Goal: Task Accomplishment & Management: Manage account settings

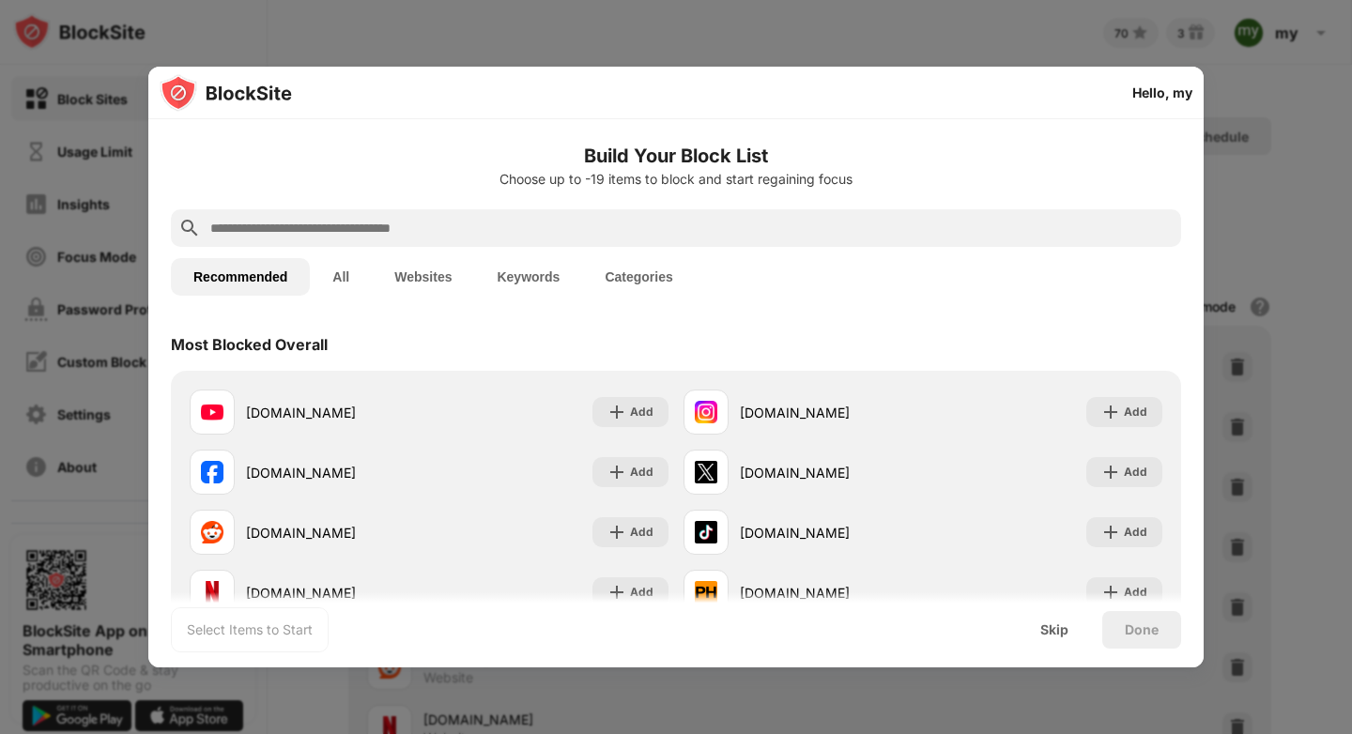
click at [336, 272] on button "All" at bounding box center [341, 277] width 62 height 38
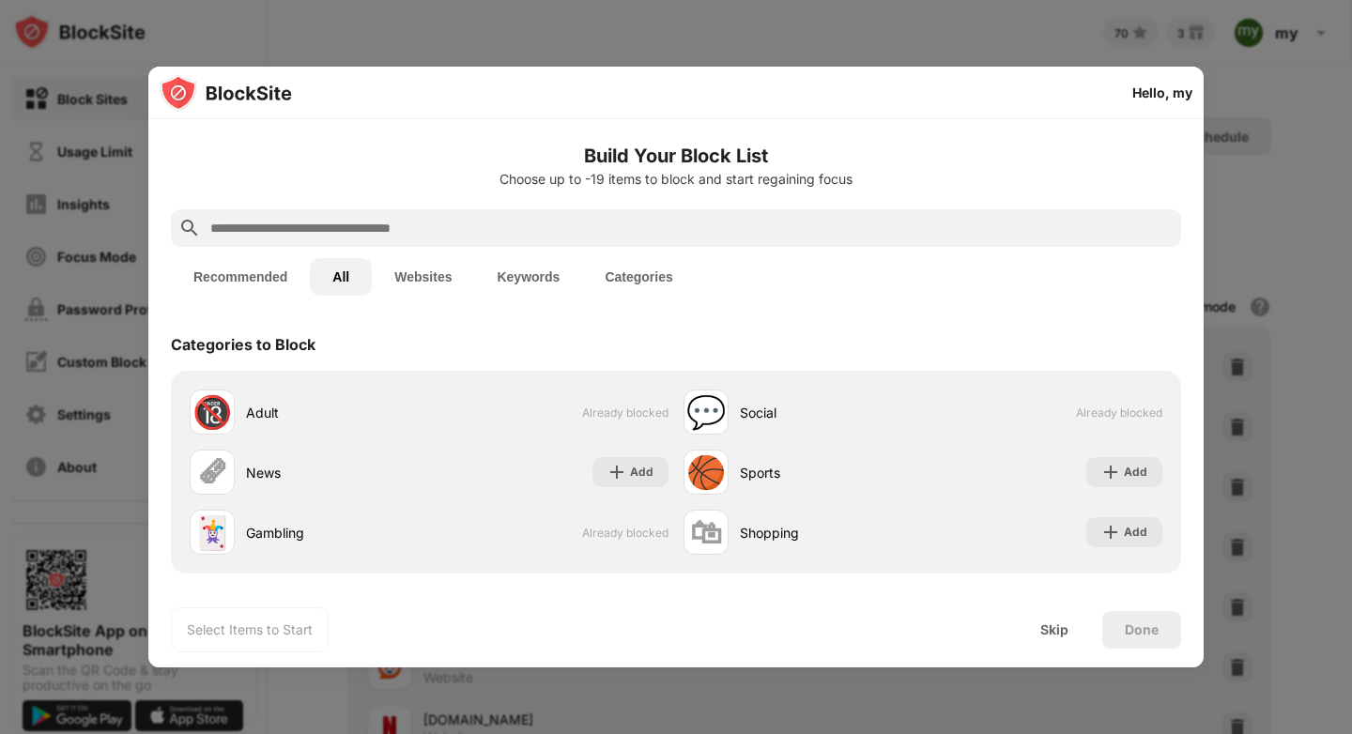
click at [1150, 626] on div "Done" at bounding box center [1142, 630] width 34 height 15
click at [1054, 628] on div "Skip" at bounding box center [1054, 630] width 28 height 15
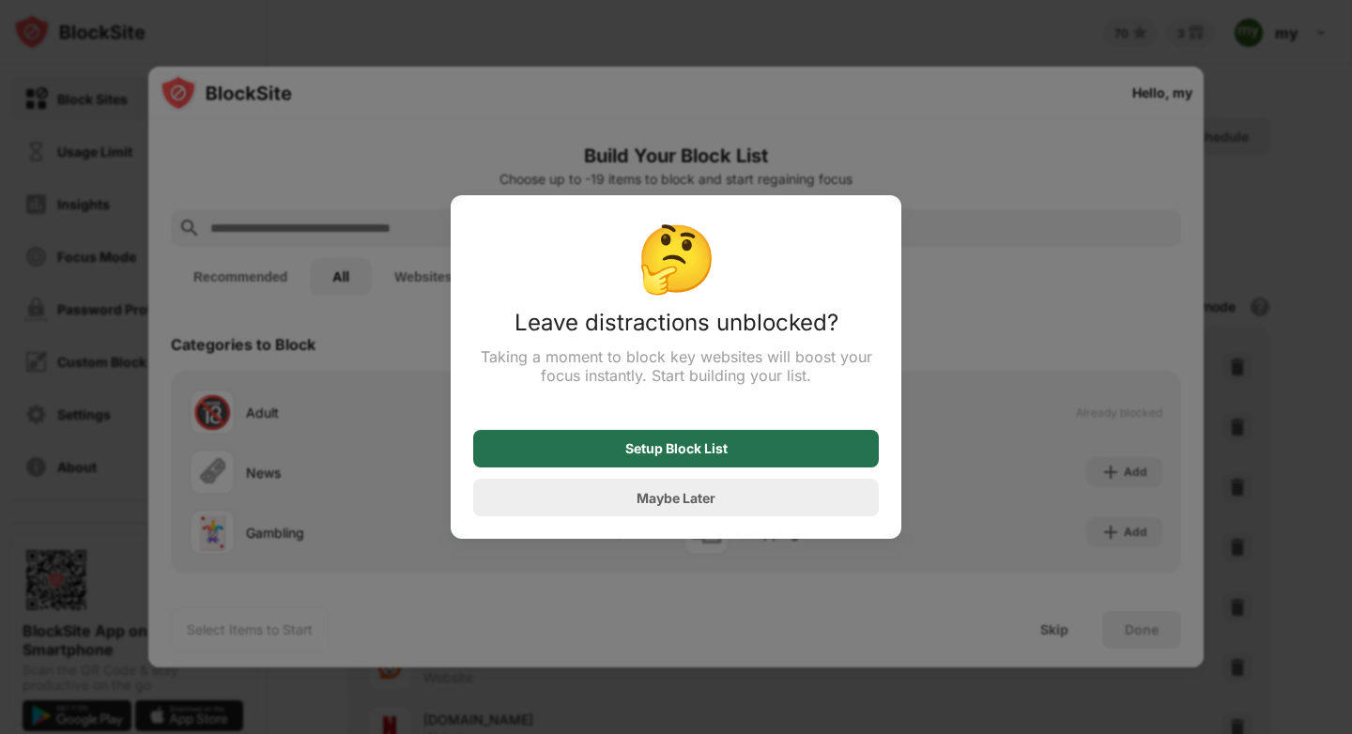
click at [749, 452] on div "Setup Block List" at bounding box center [676, 449] width 406 height 38
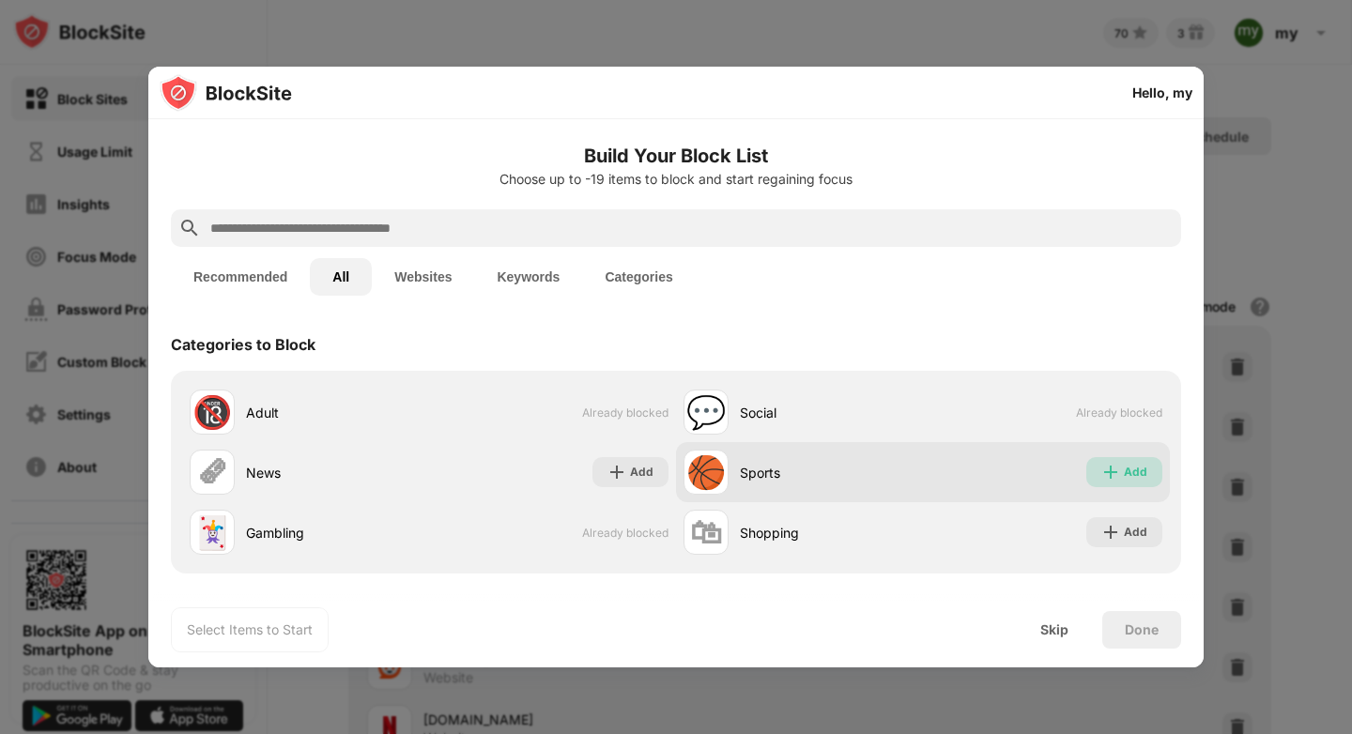
click at [1124, 476] on div "Add" at bounding box center [1135, 472] width 23 height 19
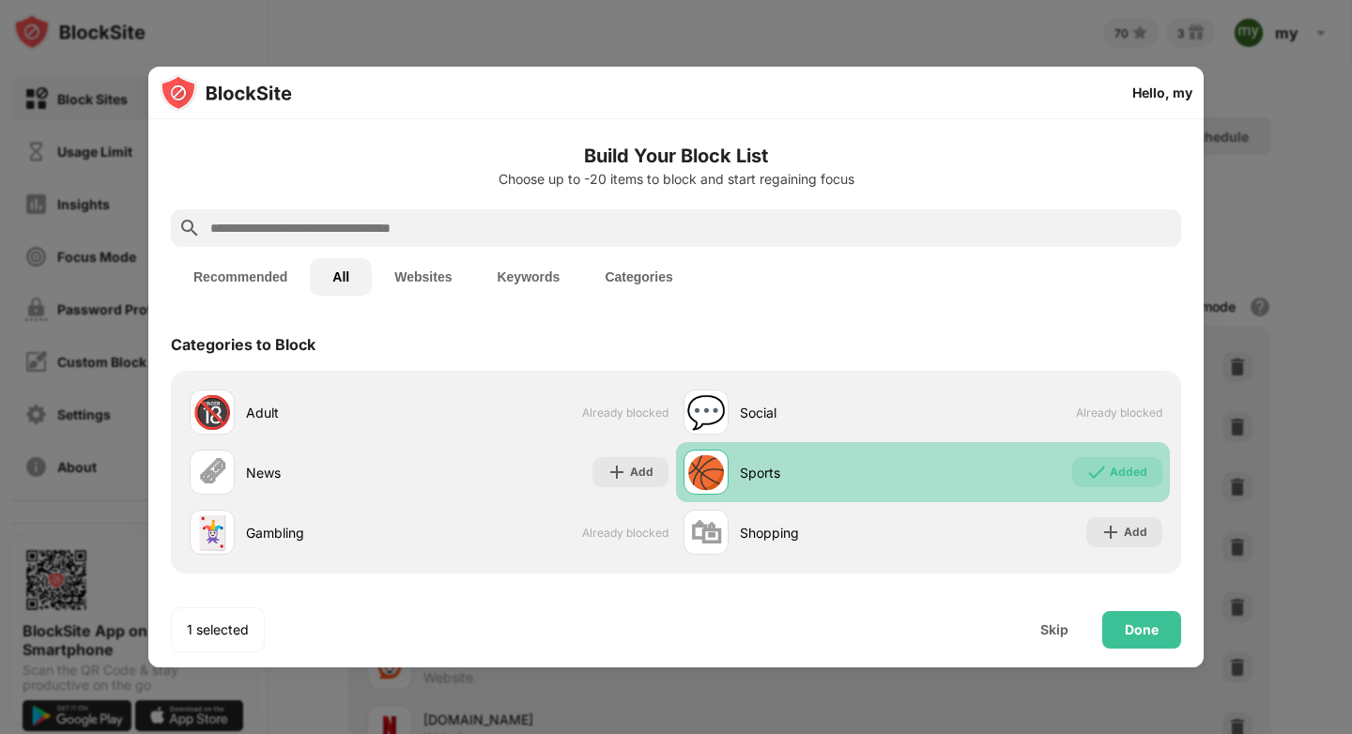
click at [1116, 476] on div "Added" at bounding box center [1129, 472] width 38 height 19
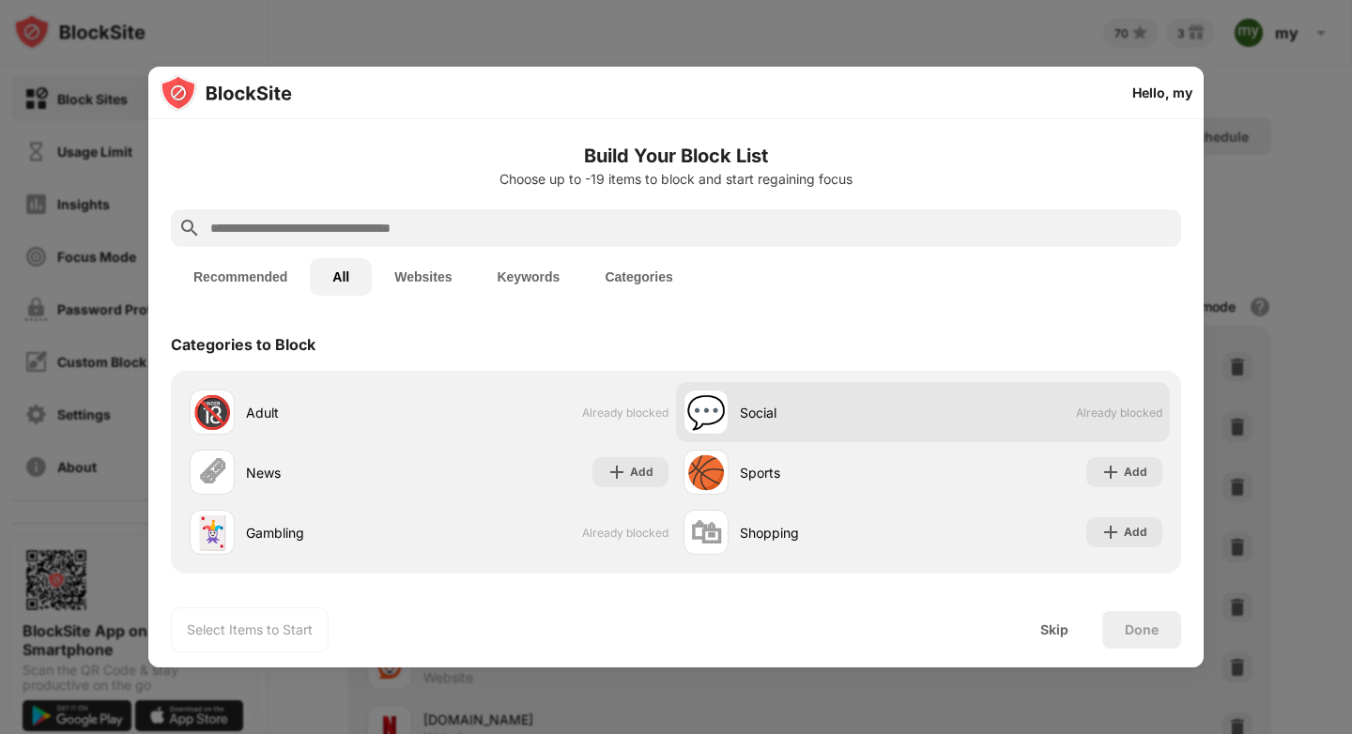
click at [1102, 411] on span "Already blocked" at bounding box center [1119, 413] width 86 height 14
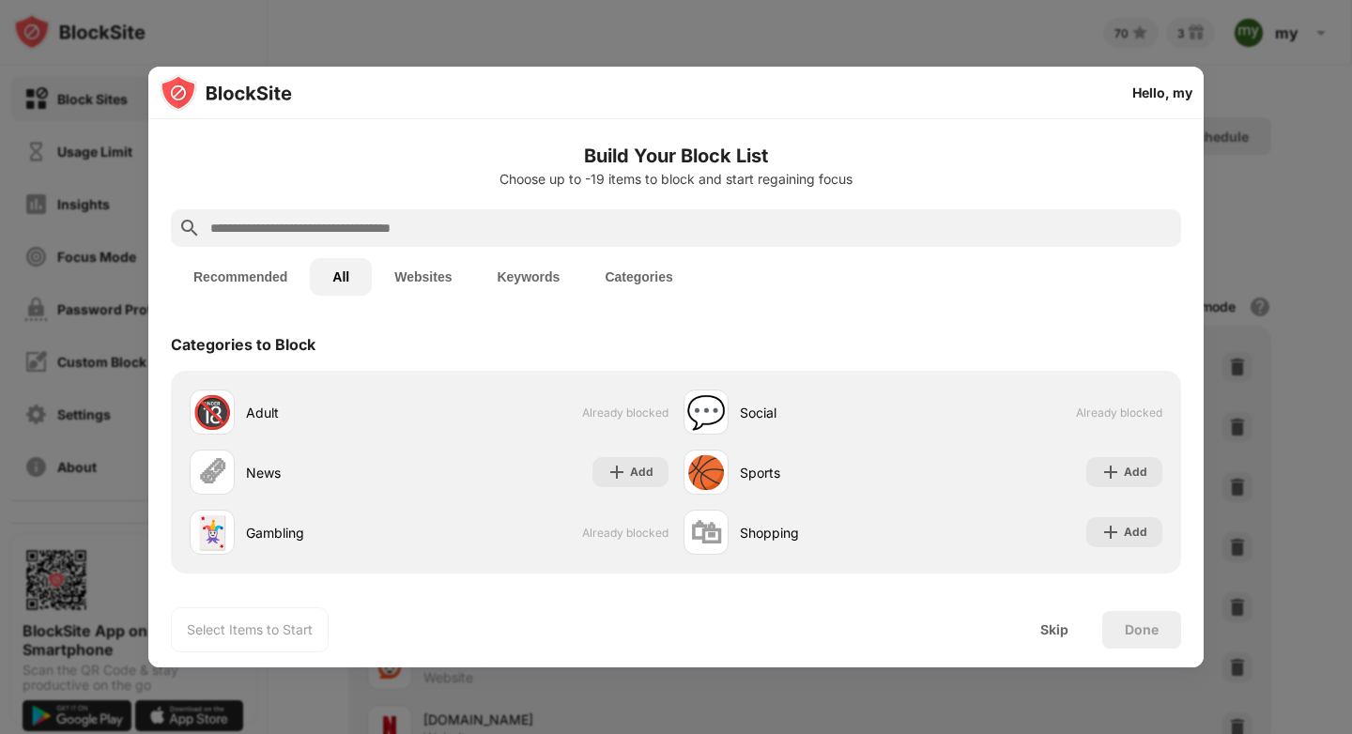
click at [428, 273] on button "Websites" at bounding box center [423, 277] width 102 height 38
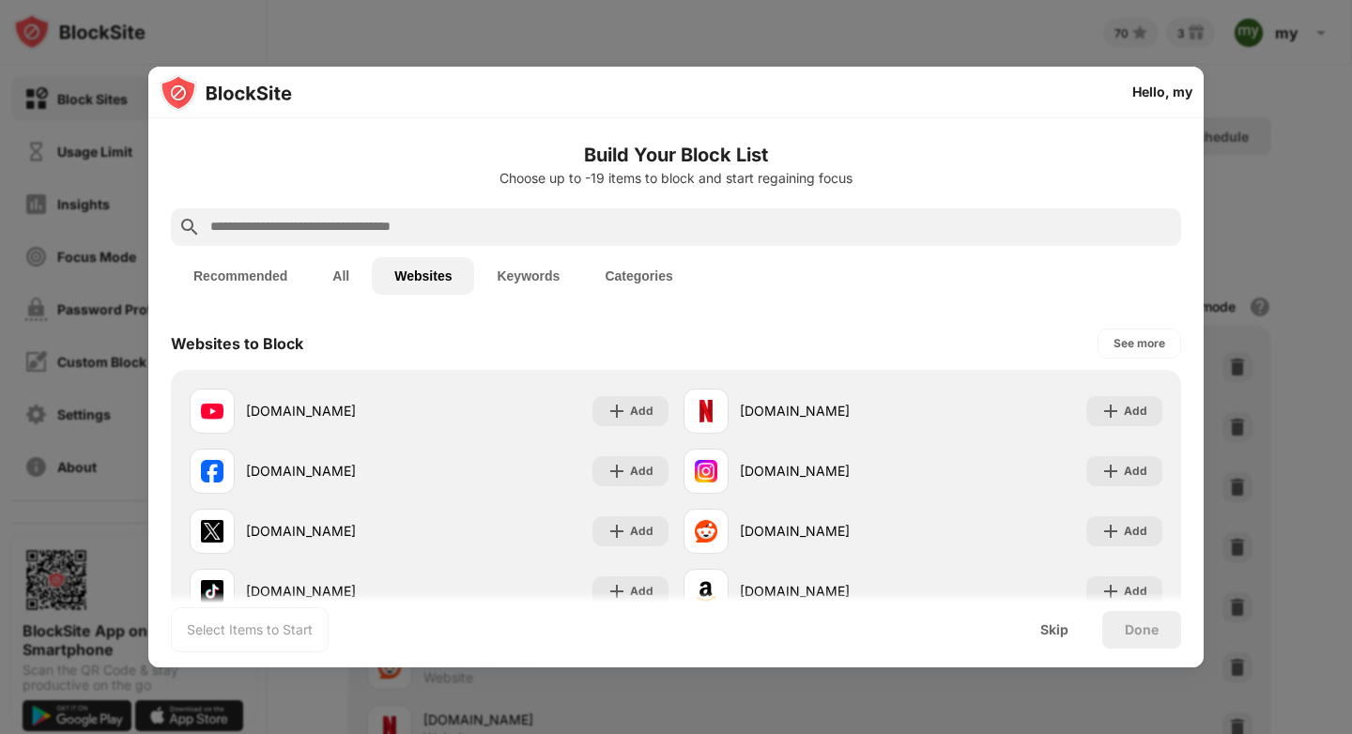
click at [346, 270] on button "All" at bounding box center [341, 276] width 62 height 38
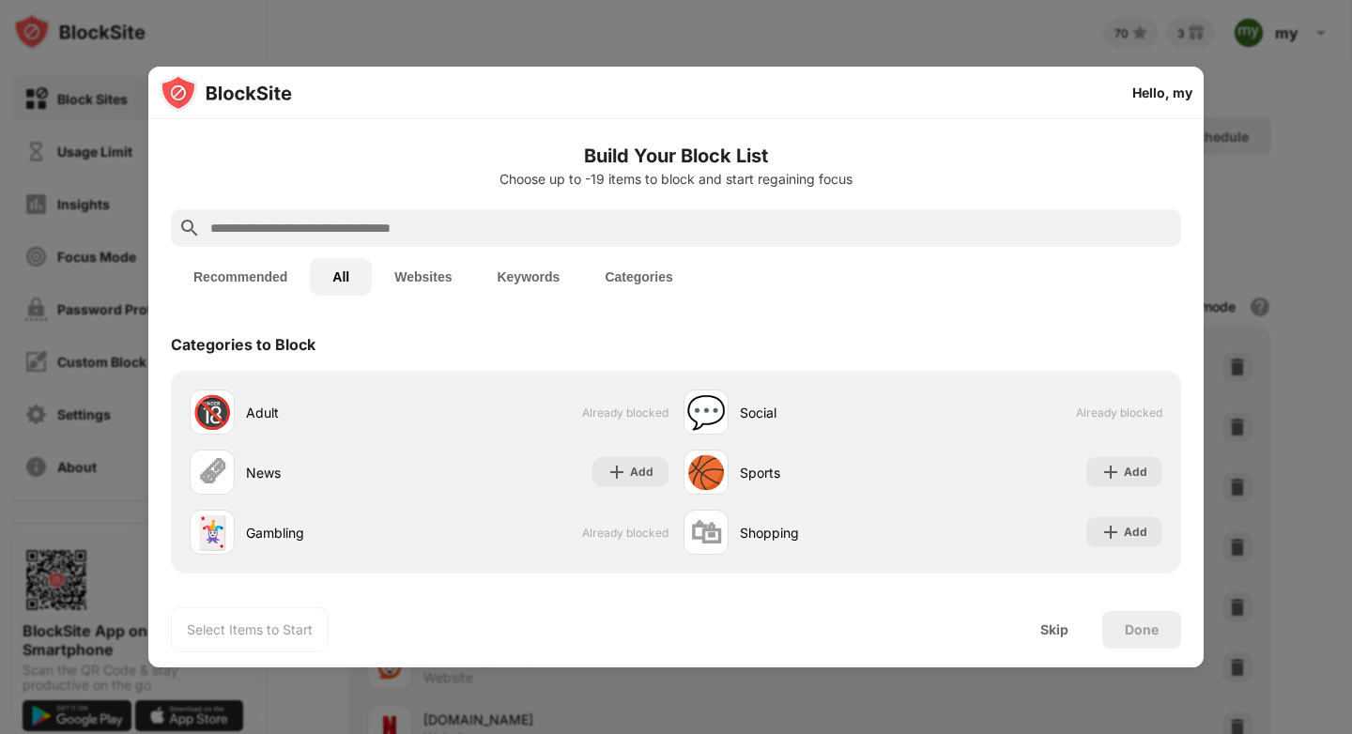
click at [216, 268] on button "Recommended" at bounding box center [240, 277] width 139 height 38
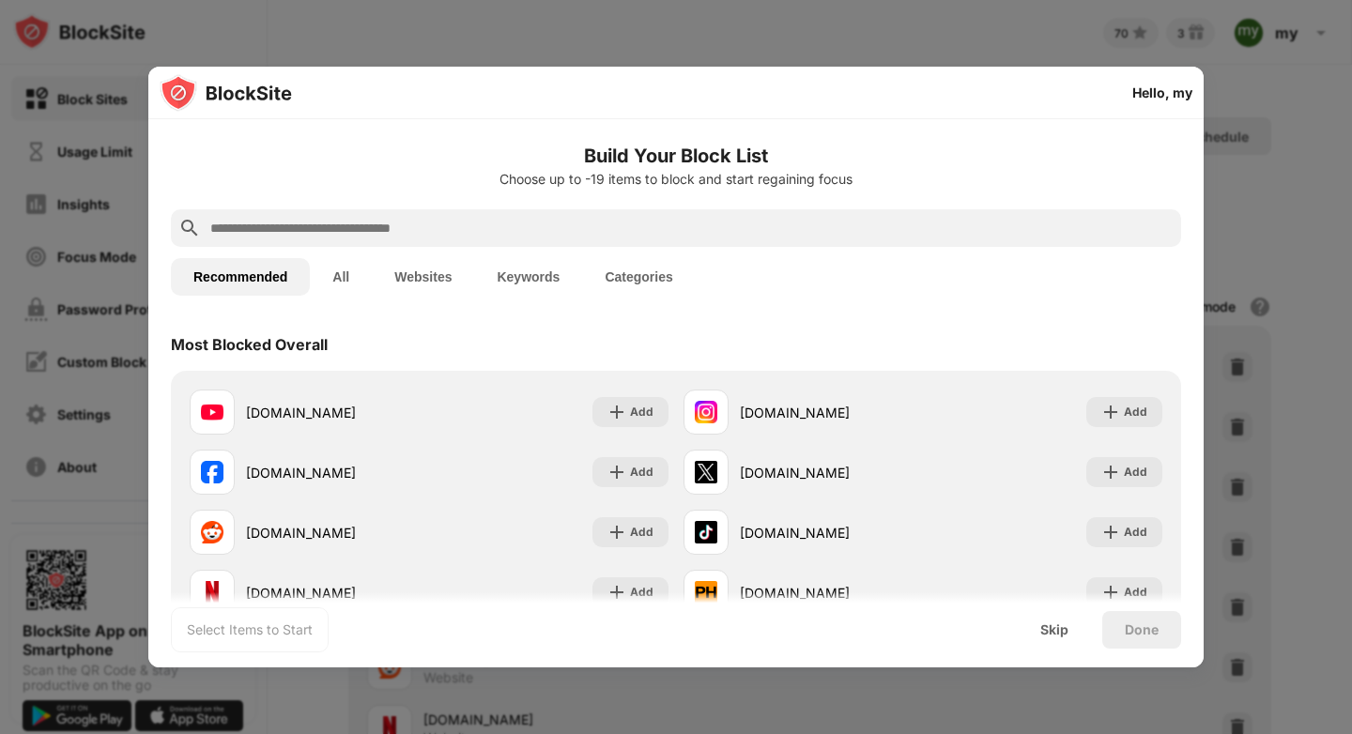
click at [635, 281] on button "Categories" at bounding box center [638, 277] width 113 height 38
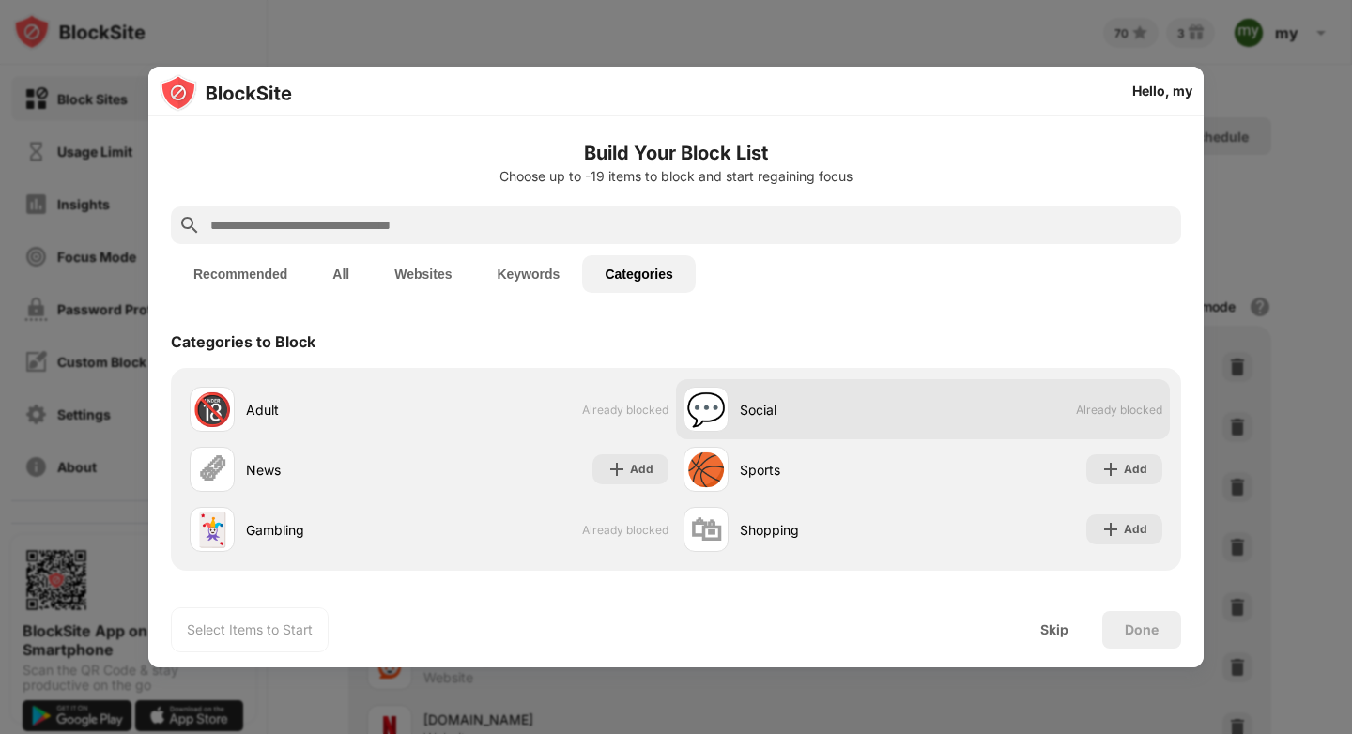
click at [978, 426] on div "💬 Social Already blocked" at bounding box center [923, 409] width 494 height 60
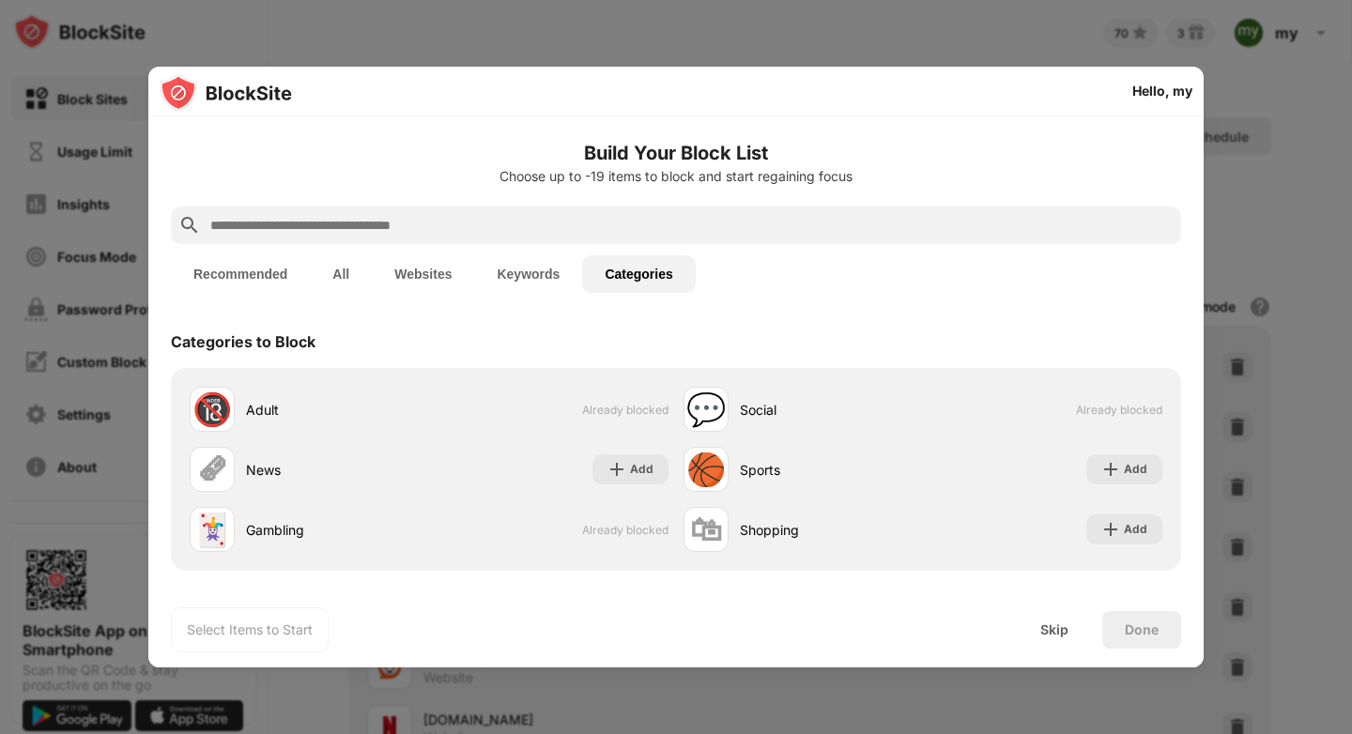
click at [516, 277] on button "Keywords" at bounding box center [528, 274] width 108 height 38
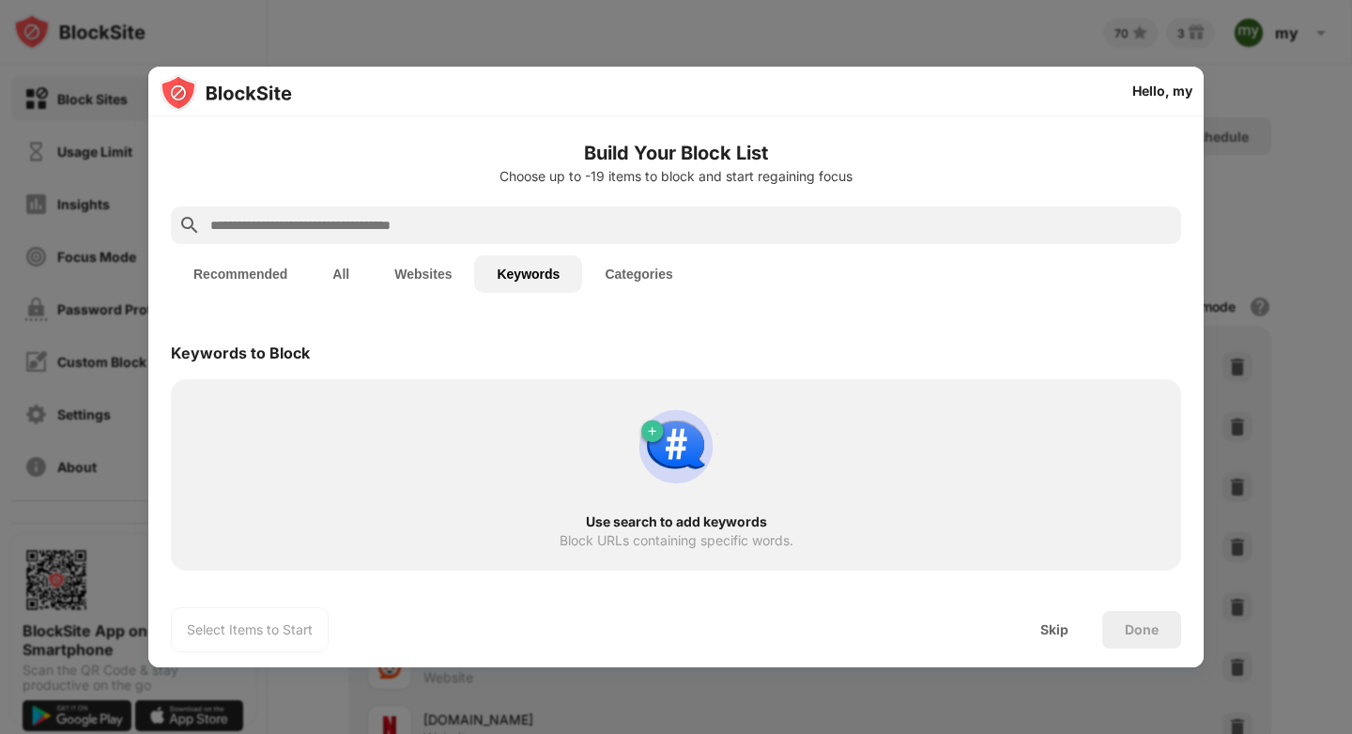
click at [401, 281] on button "Websites" at bounding box center [423, 274] width 102 height 38
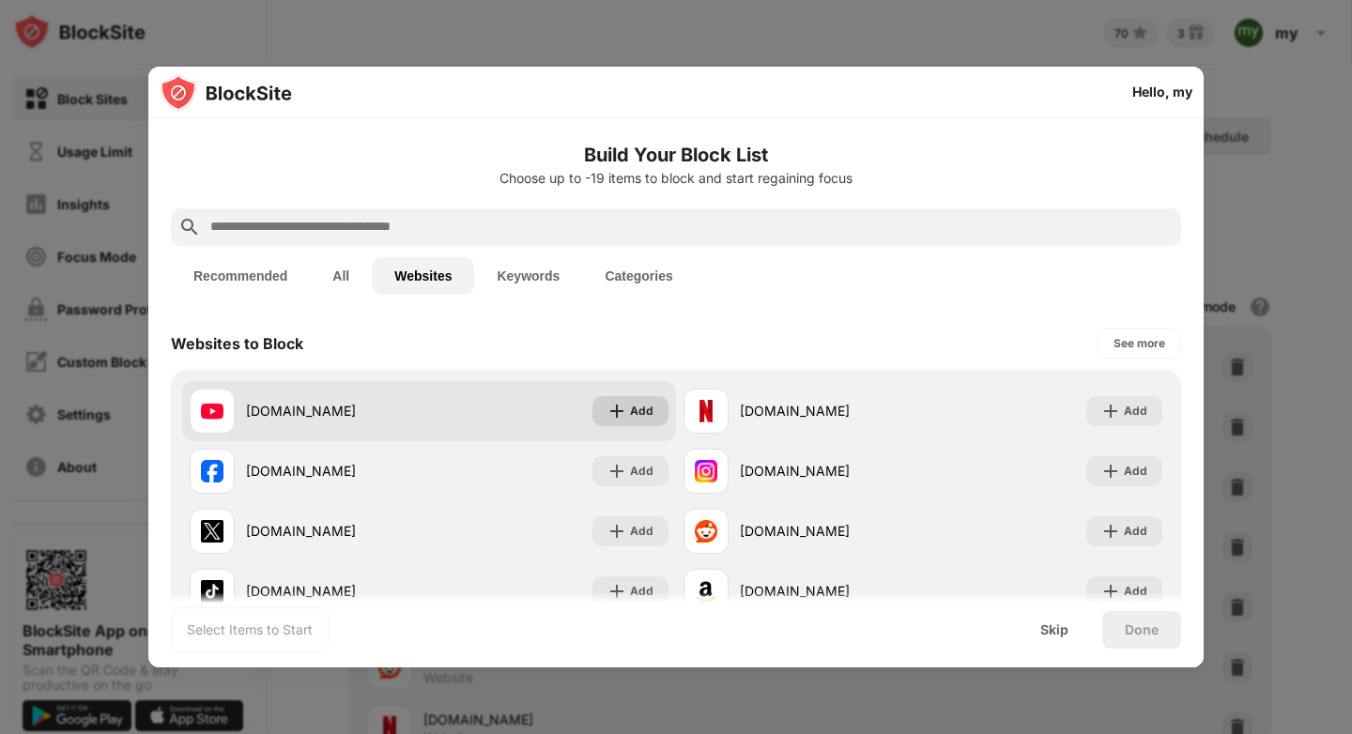
click at [639, 418] on div "Add" at bounding box center [641, 411] width 23 height 19
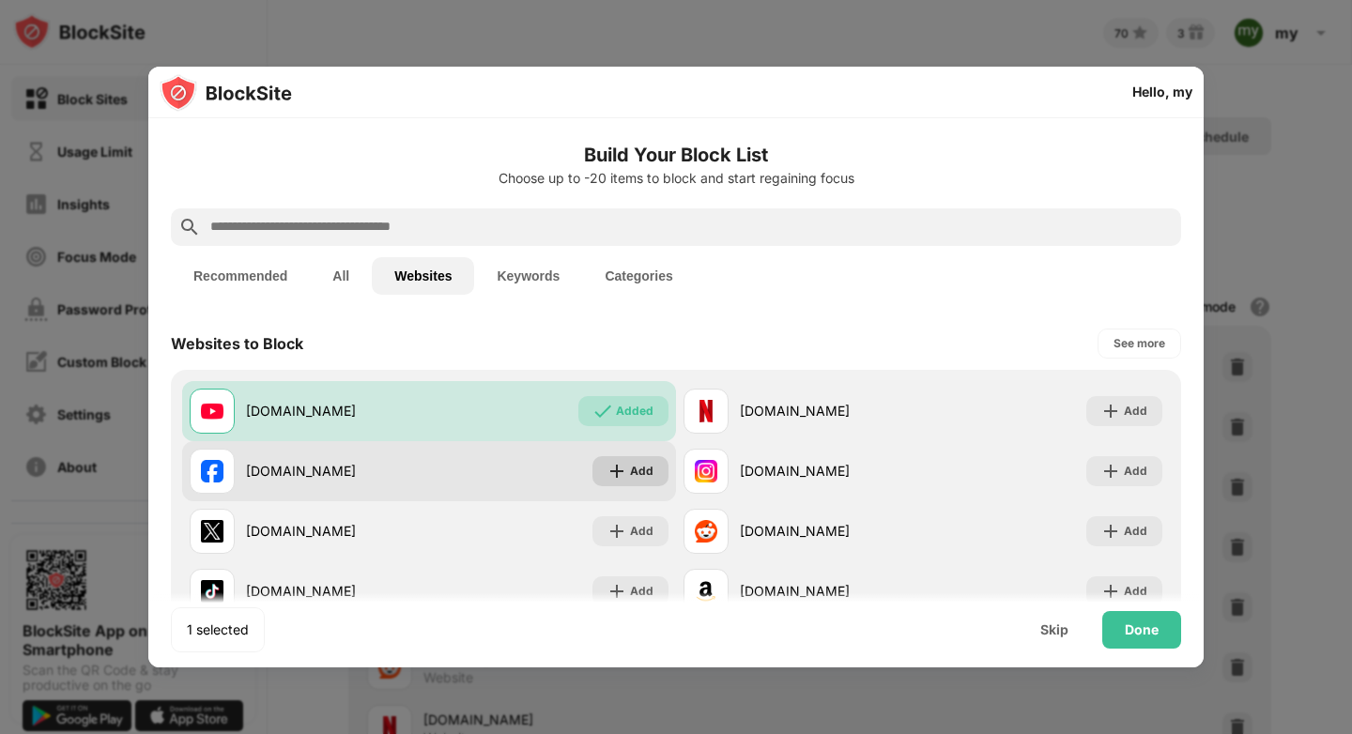
click at [639, 475] on div "Add" at bounding box center [641, 471] width 23 height 19
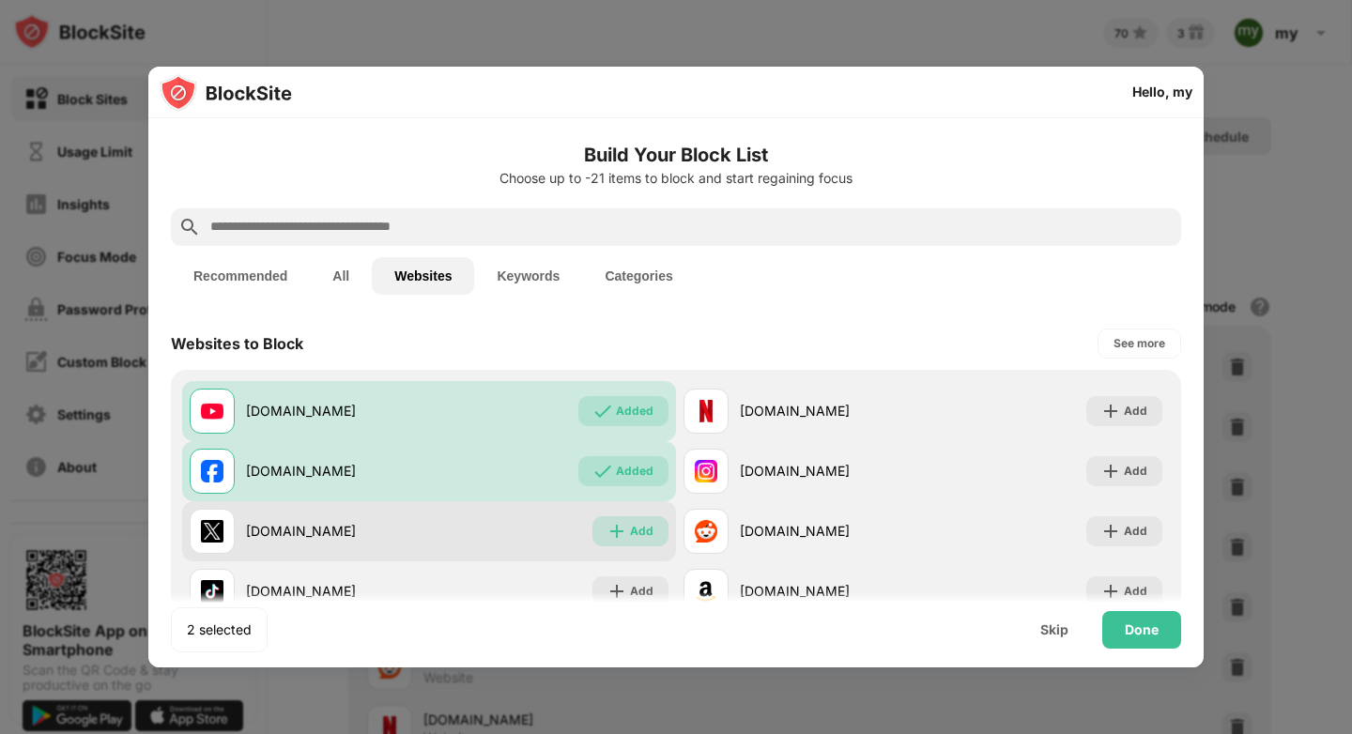
click at [657, 537] on div "Add" at bounding box center [631, 531] width 76 height 30
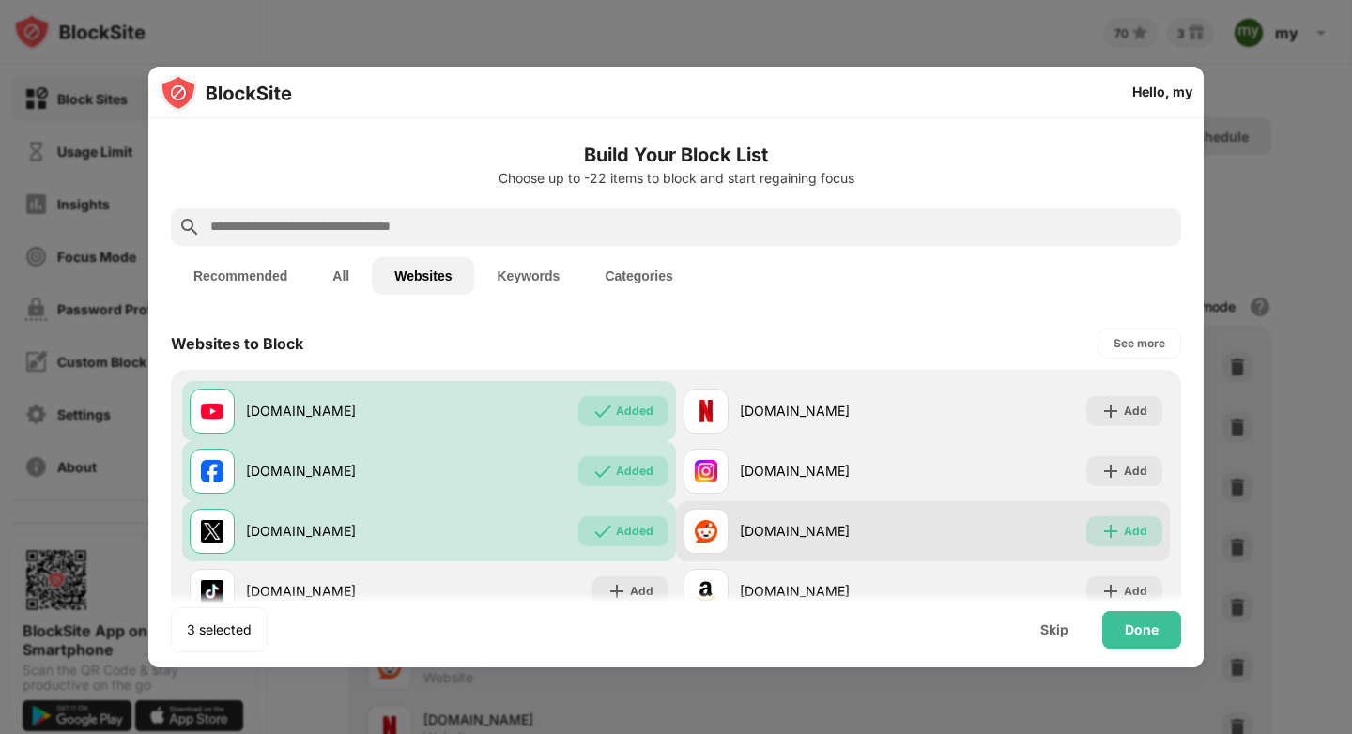
click at [1124, 529] on div "Add" at bounding box center [1135, 531] width 23 height 19
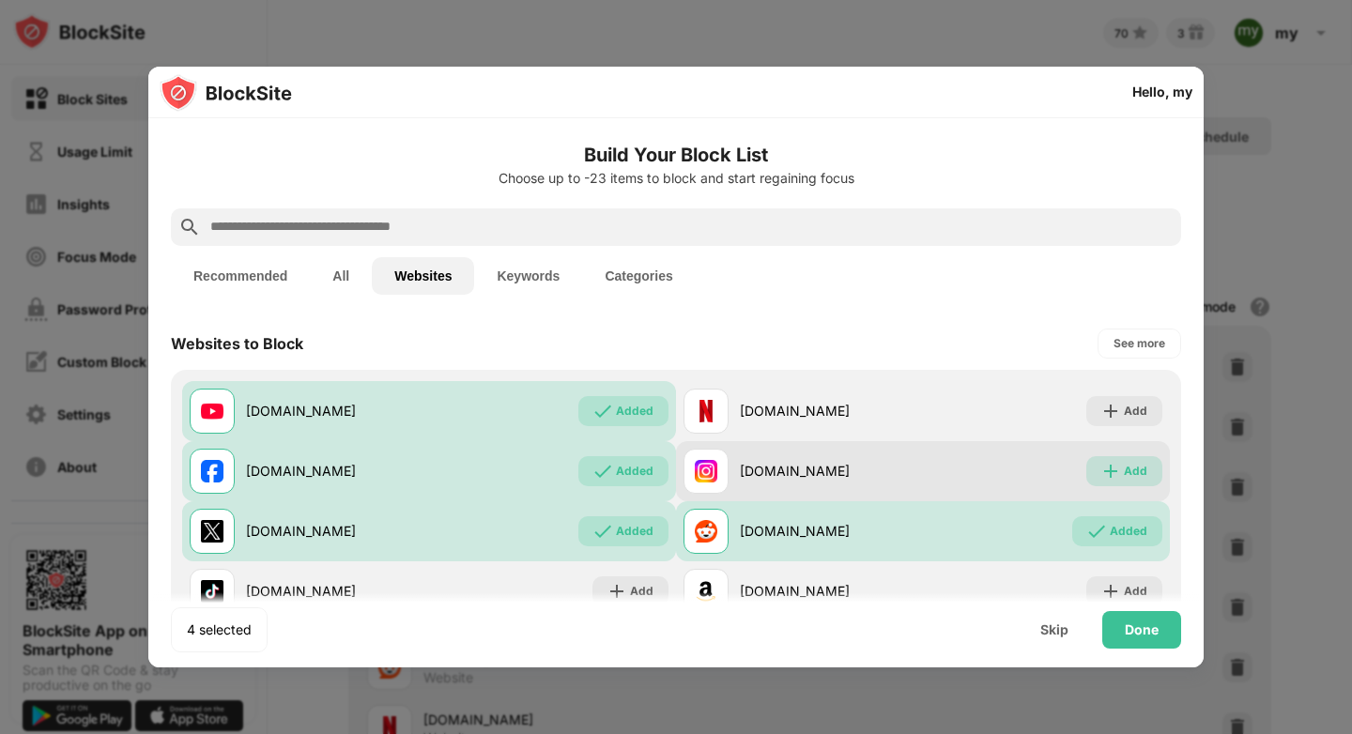
click at [1124, 474] on div "Add" at bounding box center [1135, 471] width 23 height 19
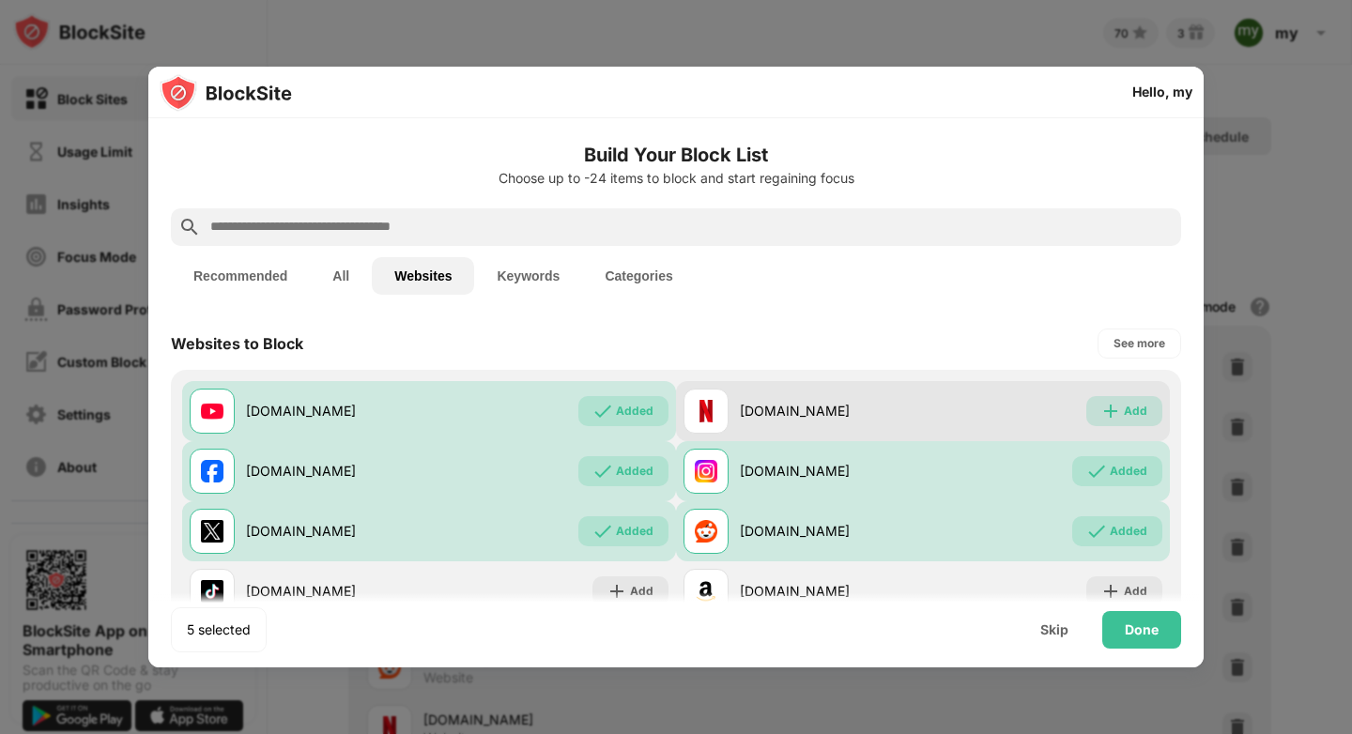
click at [1102, 410] on img at bounding box center [1111, 411] width 19 height 19
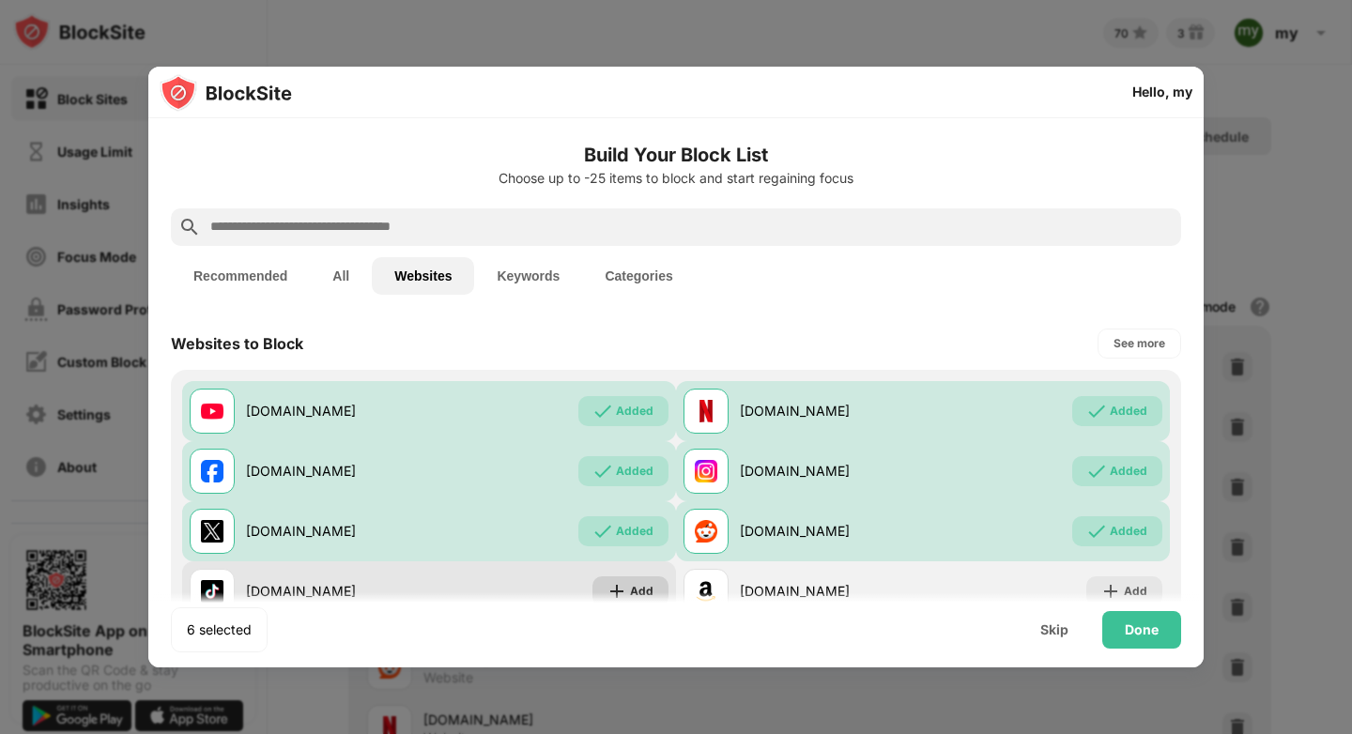
click at [609, 585] on img at bounding box center [617, 591] width 19 height 19
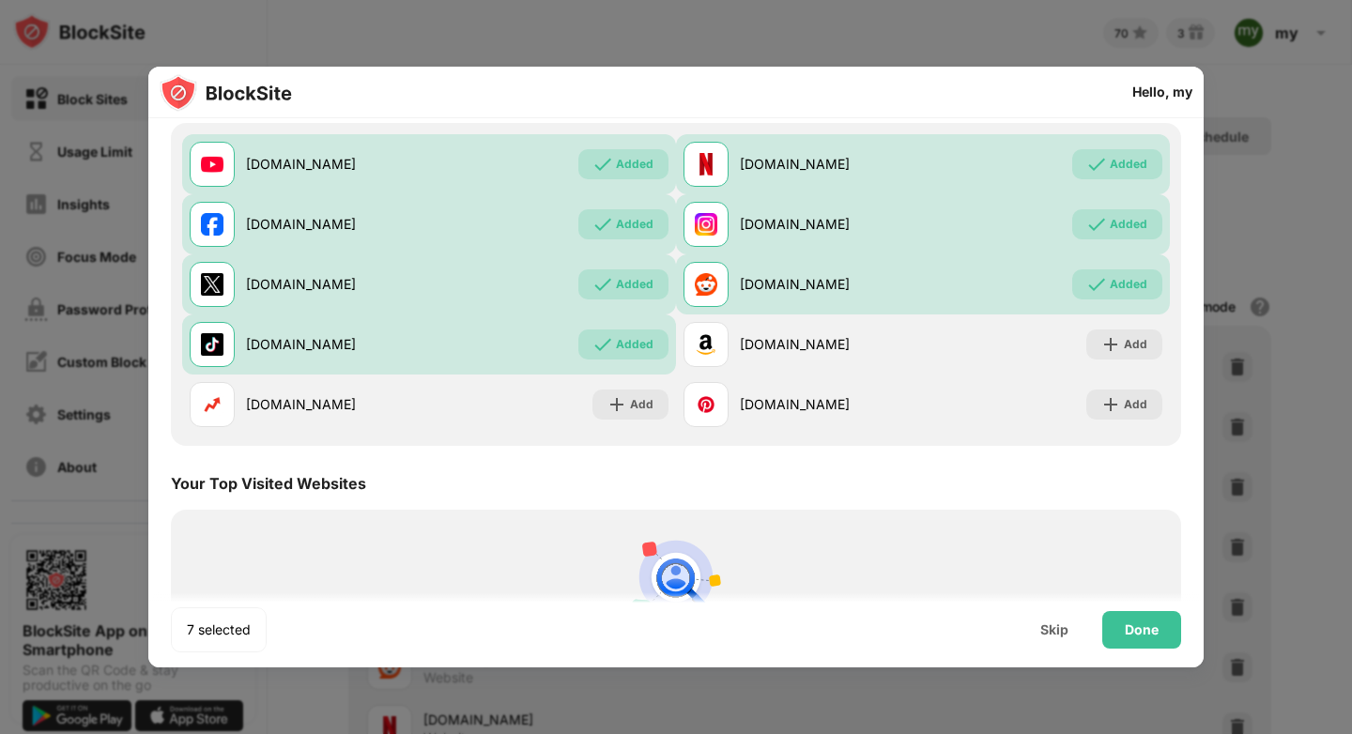
scroll to position [255, 0]
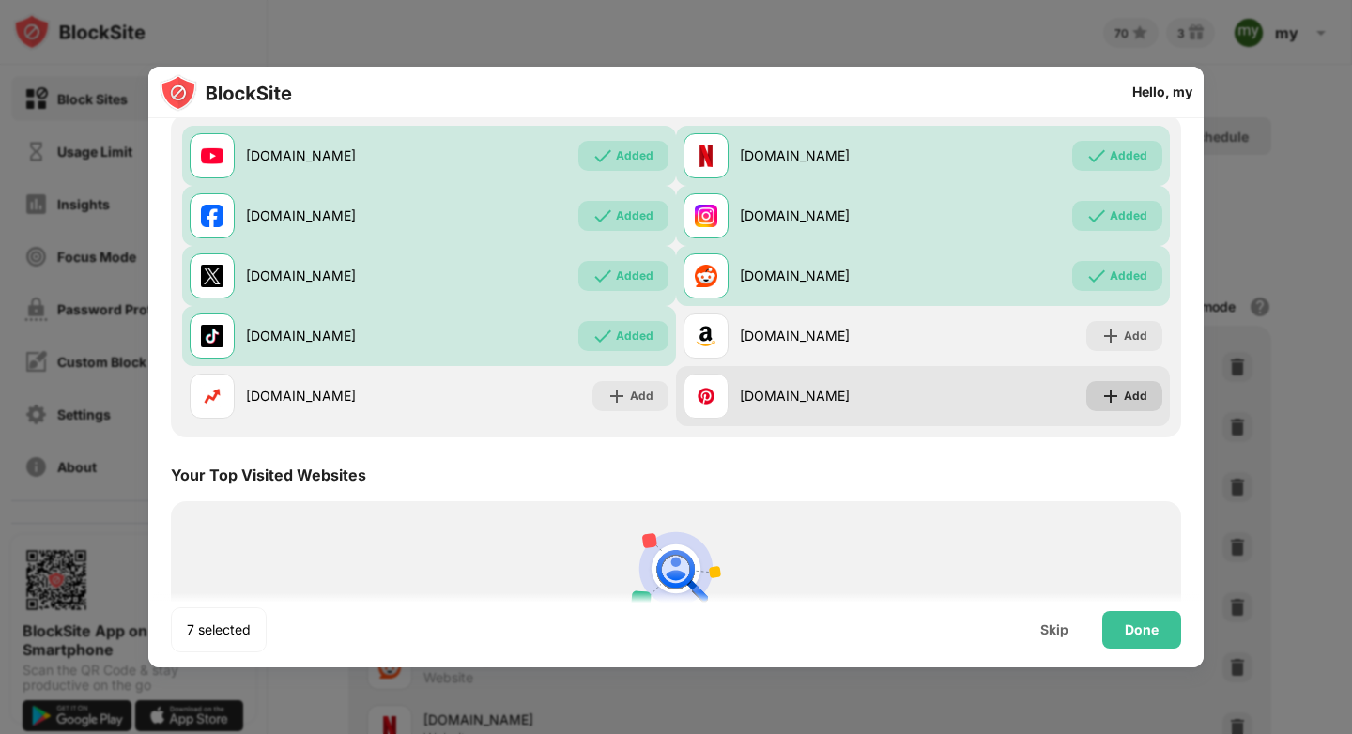
click at [1126, 399] on div "Add" at bounding box center [1135, 396] width 23 height 19
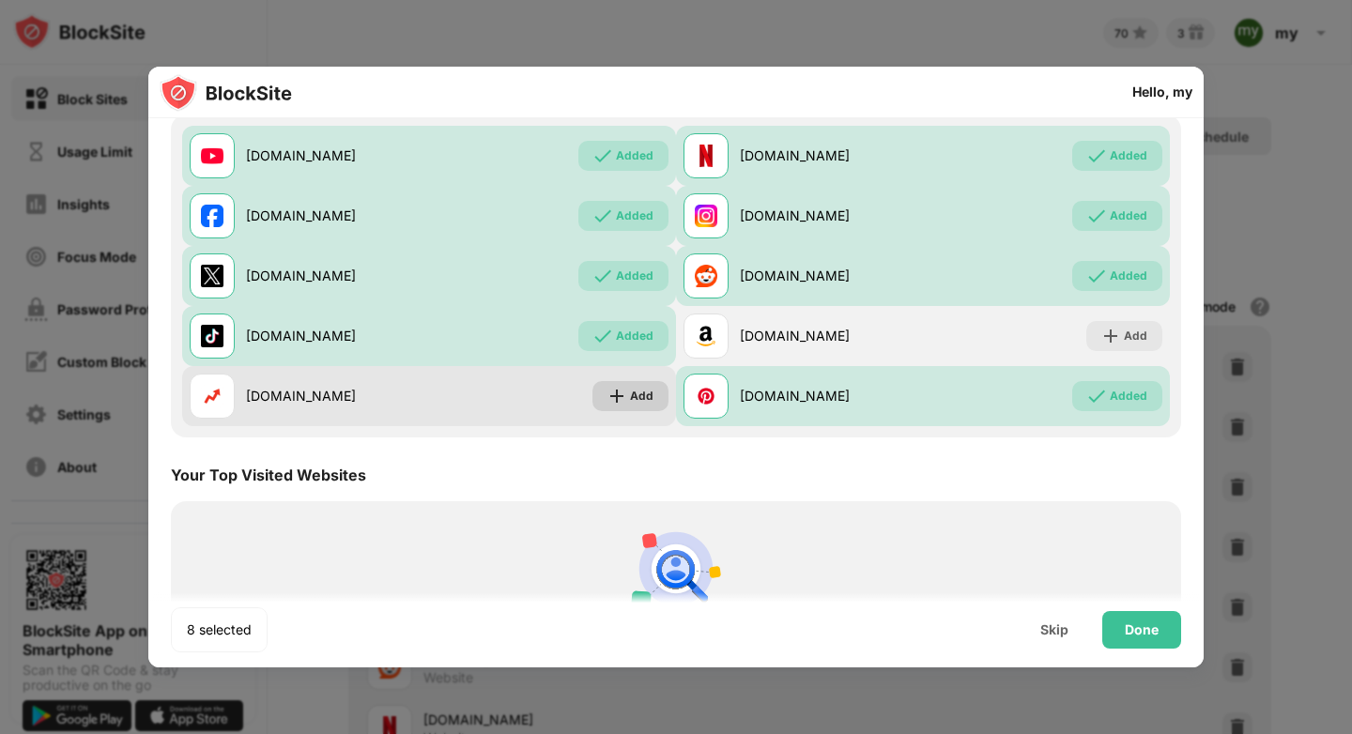
click at [630, 398] on div "Add" at bounding box center [641, 396] width 23 height 19
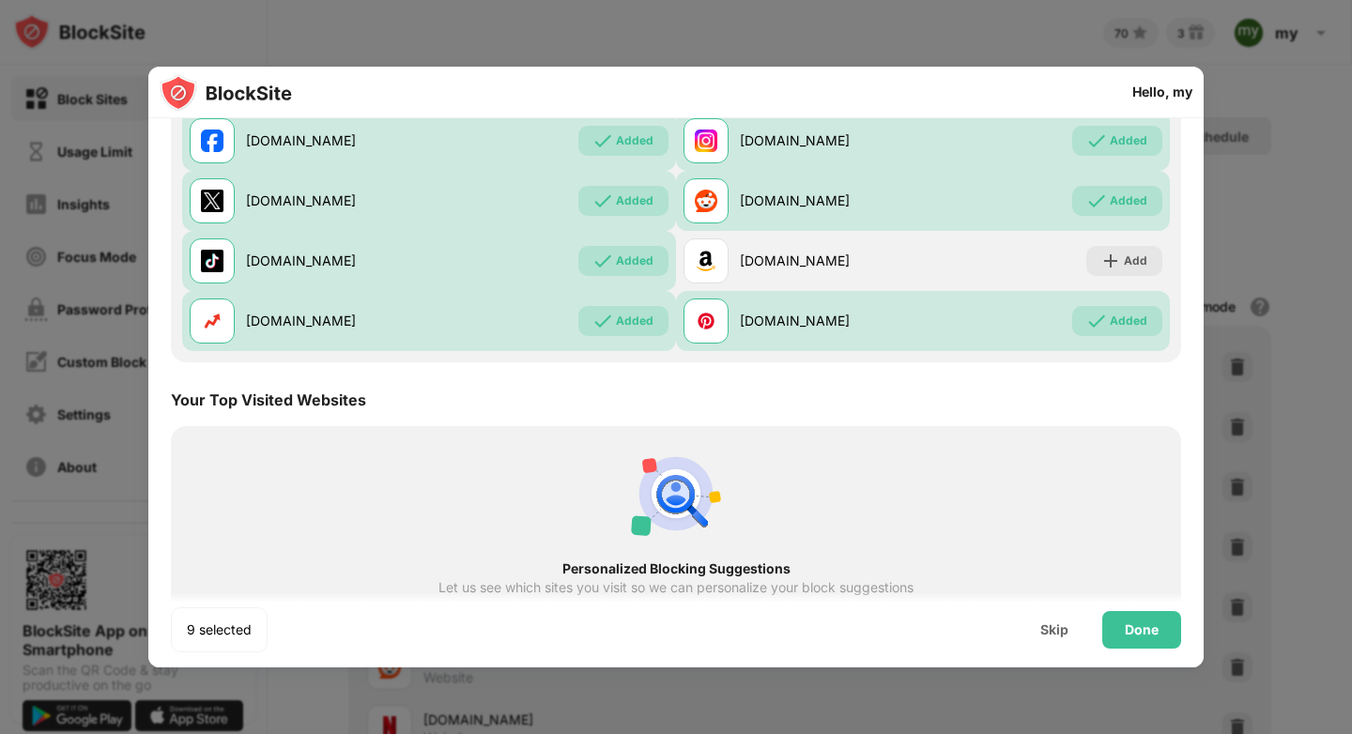
scroll to position [418, 0]
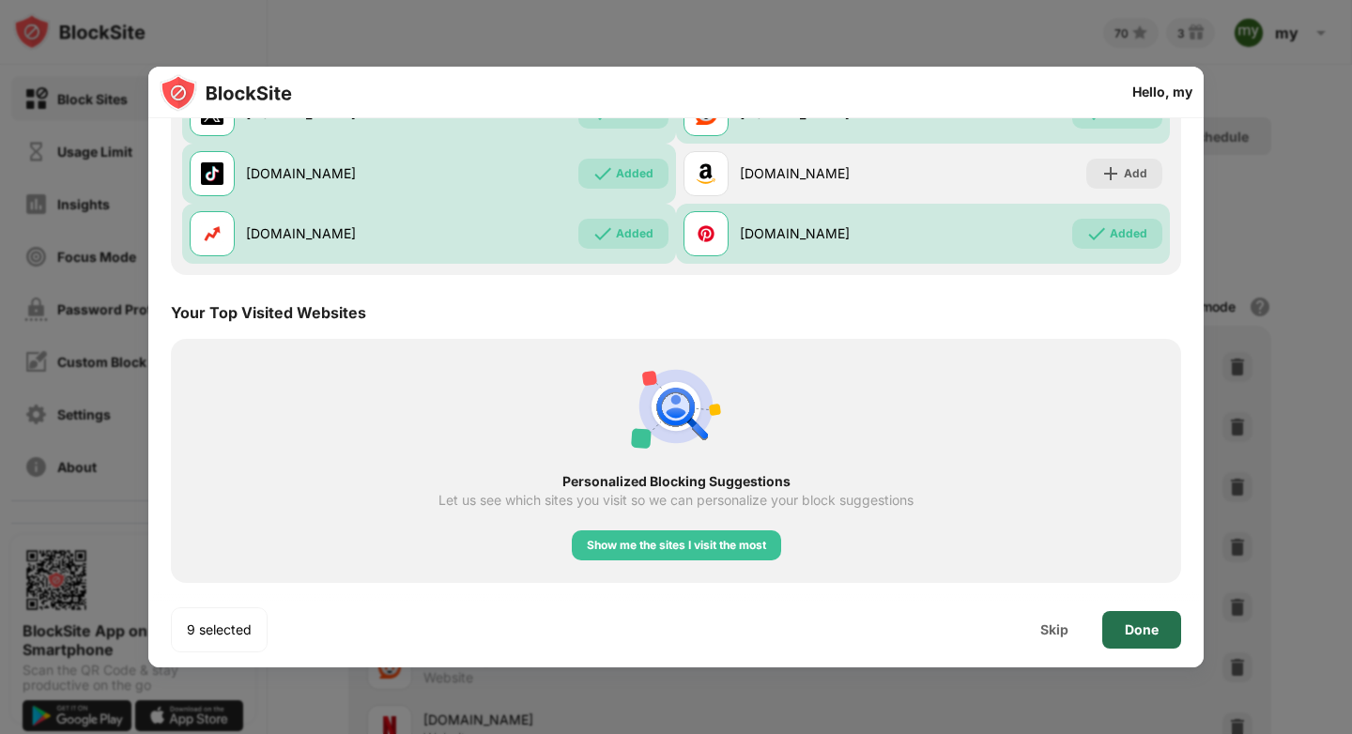
click at [1159, 635] on div "Done" at bounding box center [1141, 630] width 79 height 38
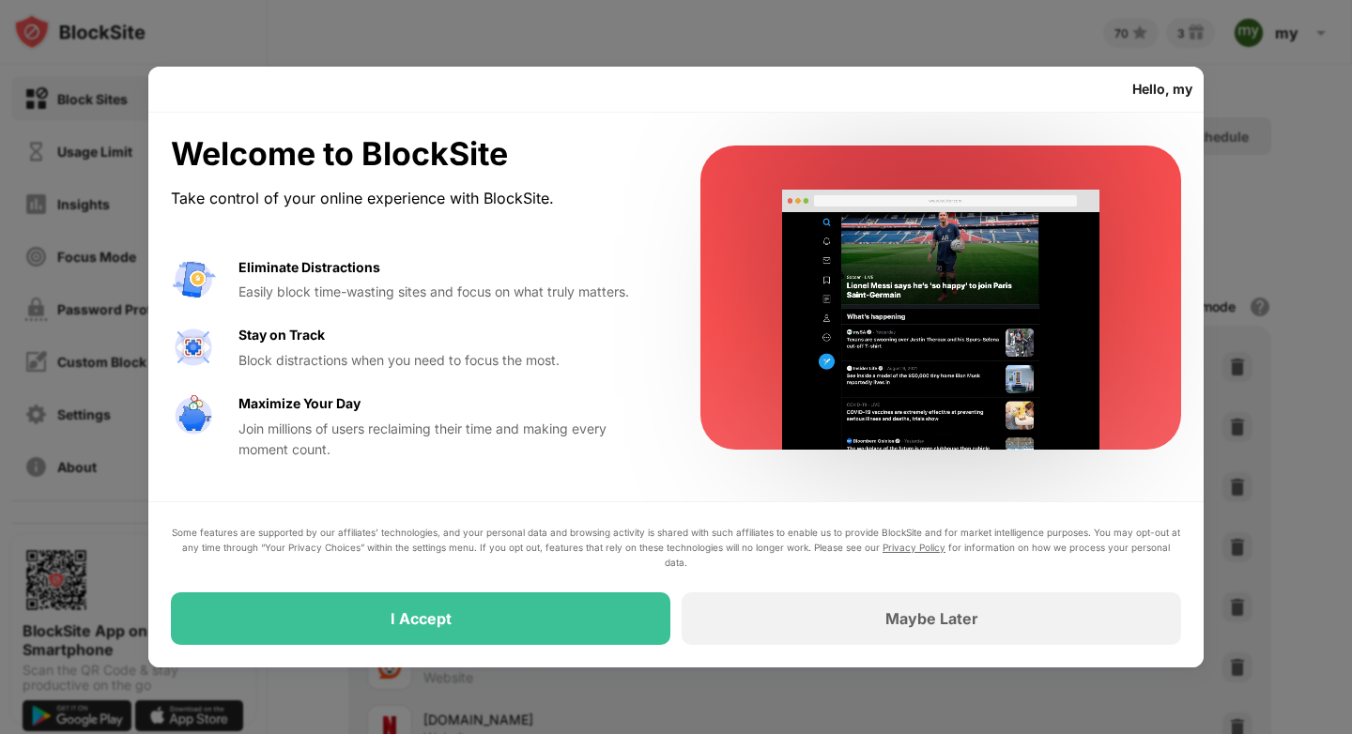
scroll to position [0, 0]
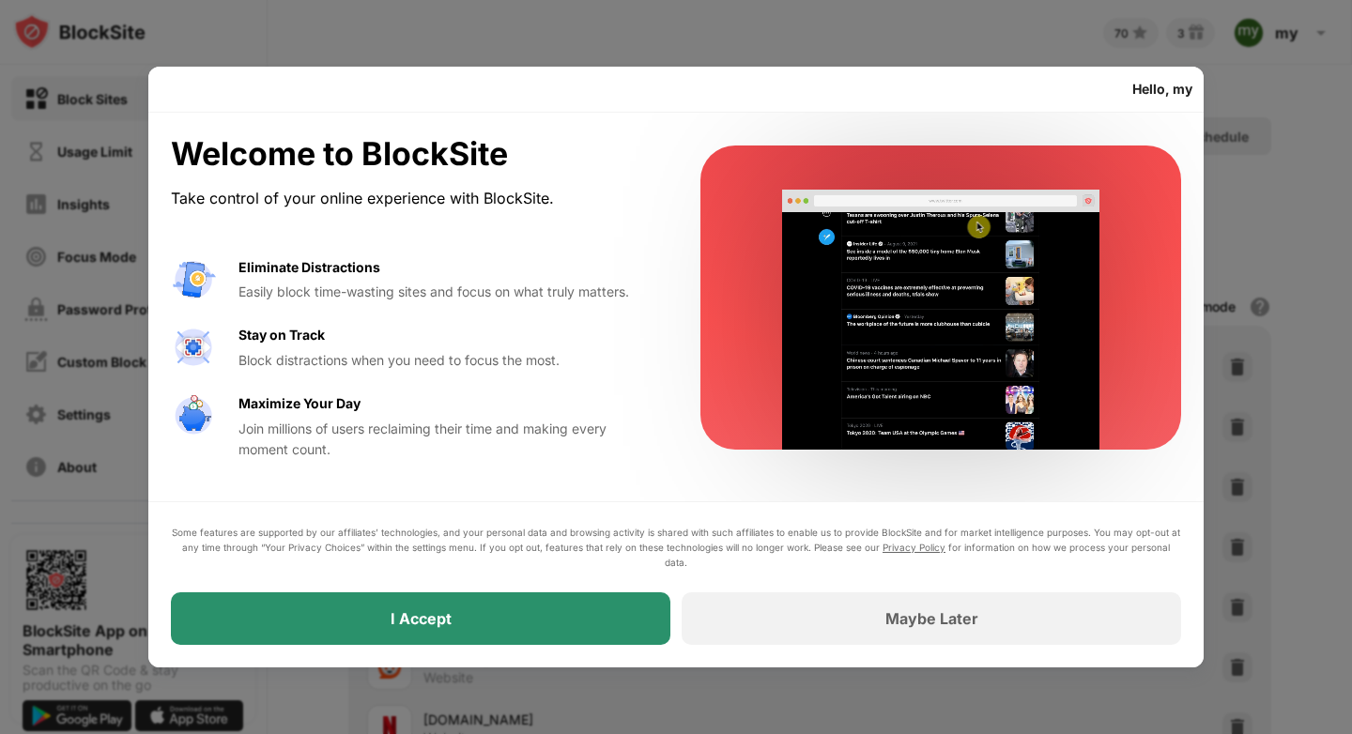
click at [593, 620] on div "I Accept" at bounding box center [421, 619] width 500 height 53
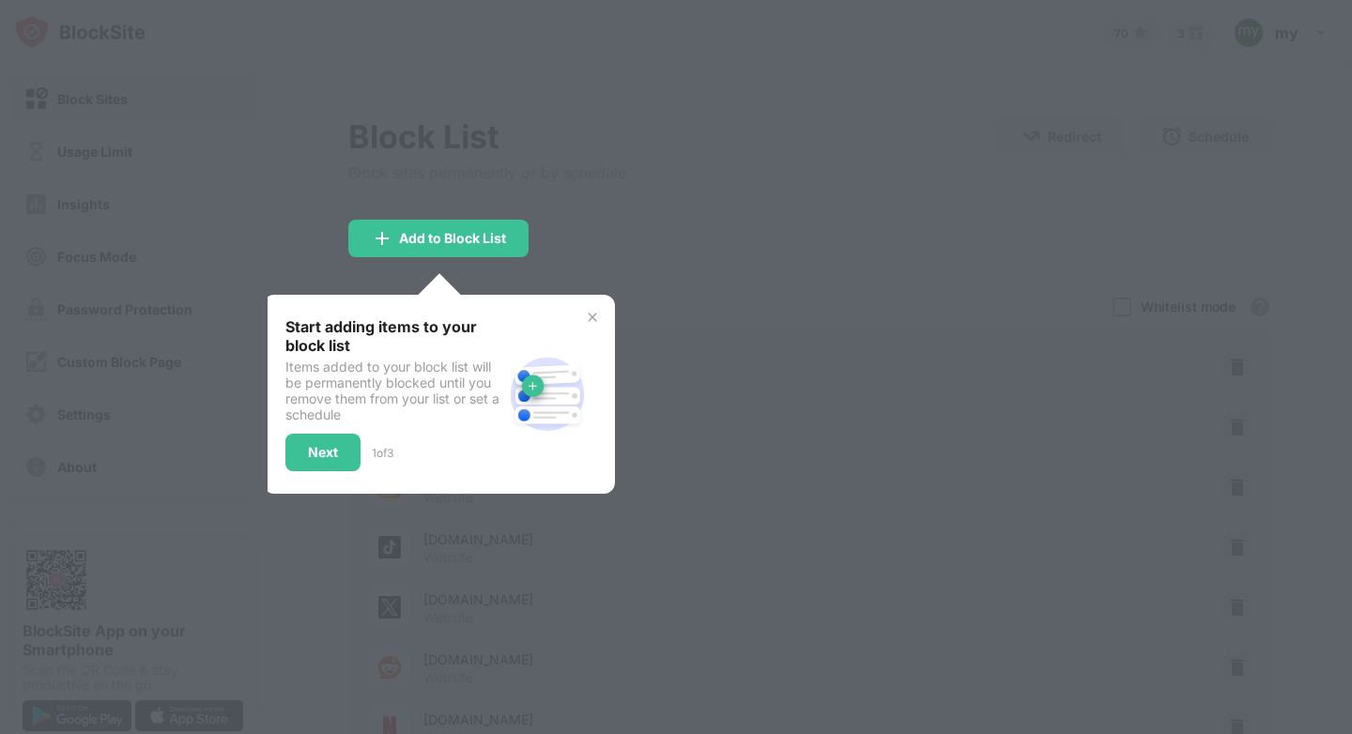
click at [593, 617] on div at bounding box center [676, 367] width 1352 height 734
click at [593, 316] on img at bounding box center [592, 317] width 15 height 15
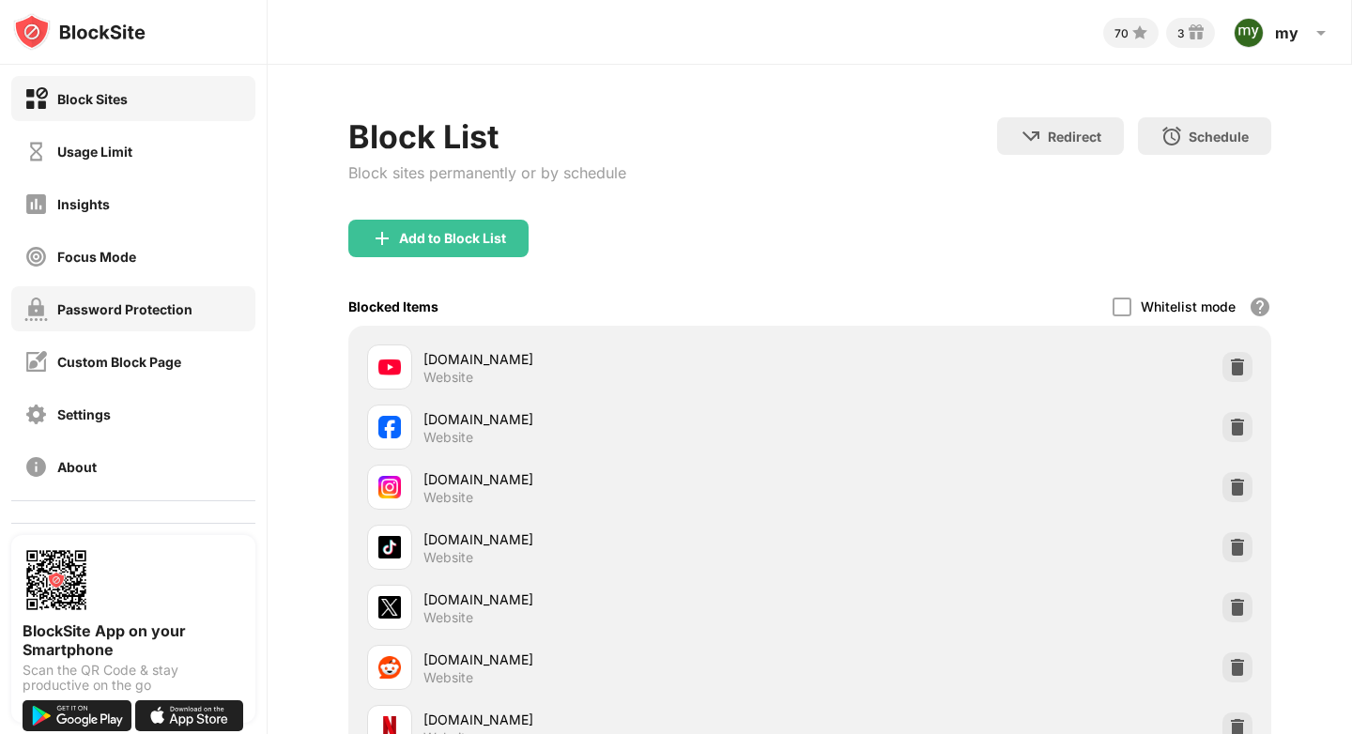
click at [95, 300] on div "Password Protection" at bounding box center [108, 309] width 168 height 23
